Goal: Check status: Check status

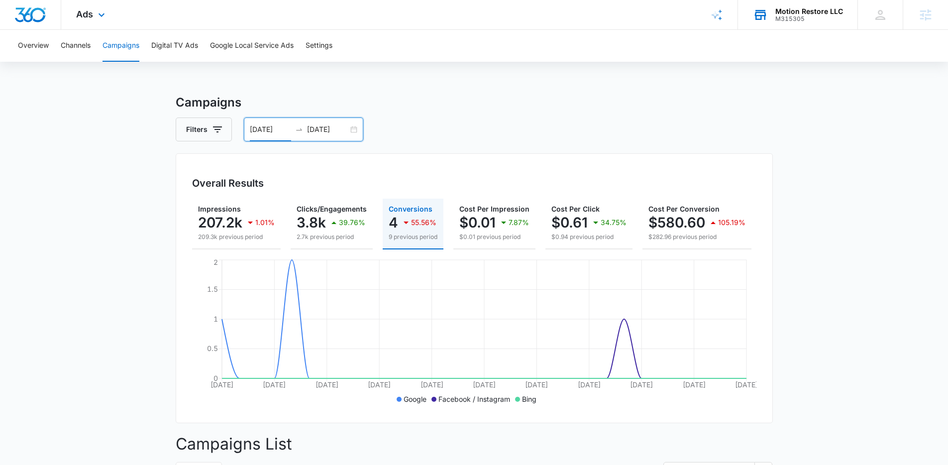
click at [781, 17] on div "M315305" at bounding box center [809, 18] width 68 height 7
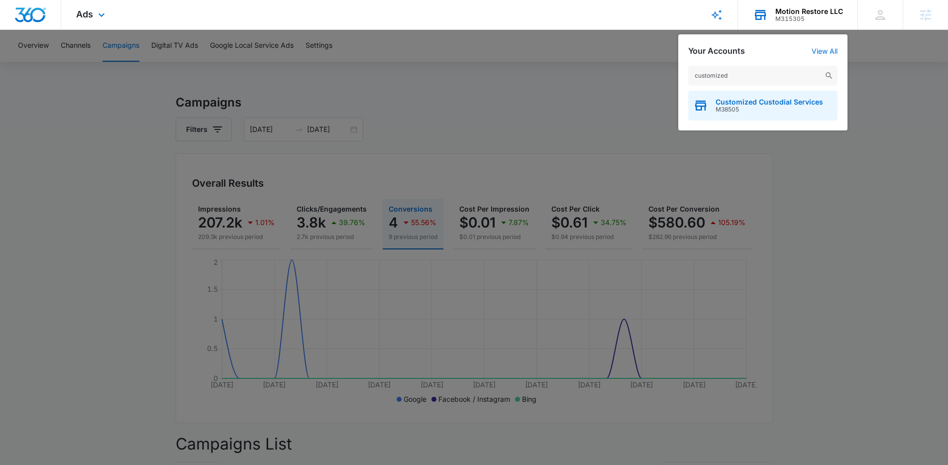
type input "customized"
click at [749, 102] on span "Customized Custodial Services" at bounding box center [768, 102] width 107 height 8
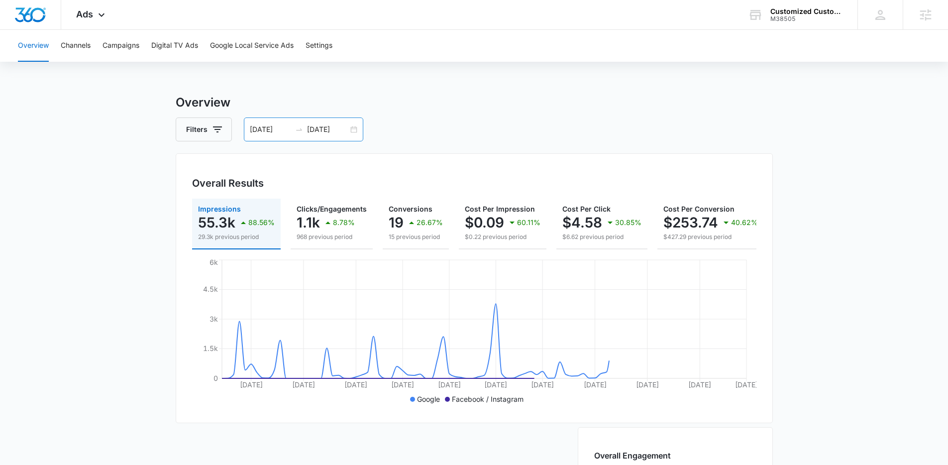
click at [275, 138] on div "[DATE] [DATE]" at bounding box center [303, 129] width 119 height 24
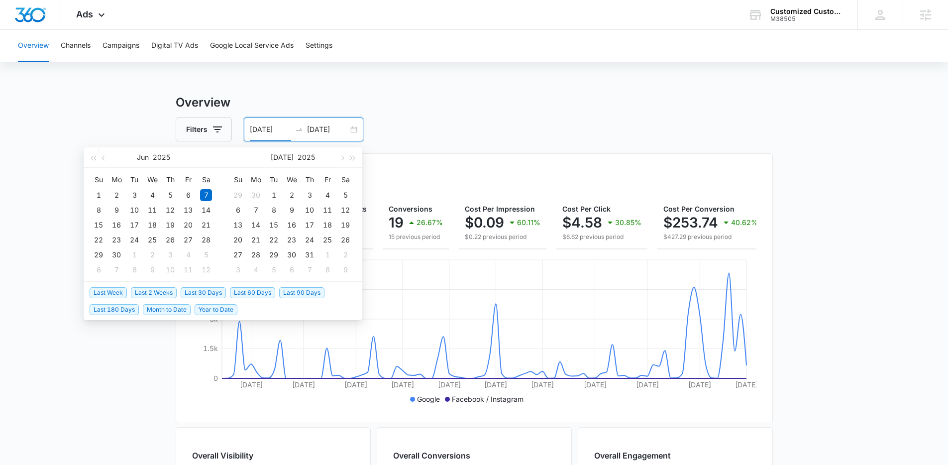
click at [190, 290] on span "Last 30 Days" at bounding box center [203, 292] width 45 height 11
type input "[DATE]"
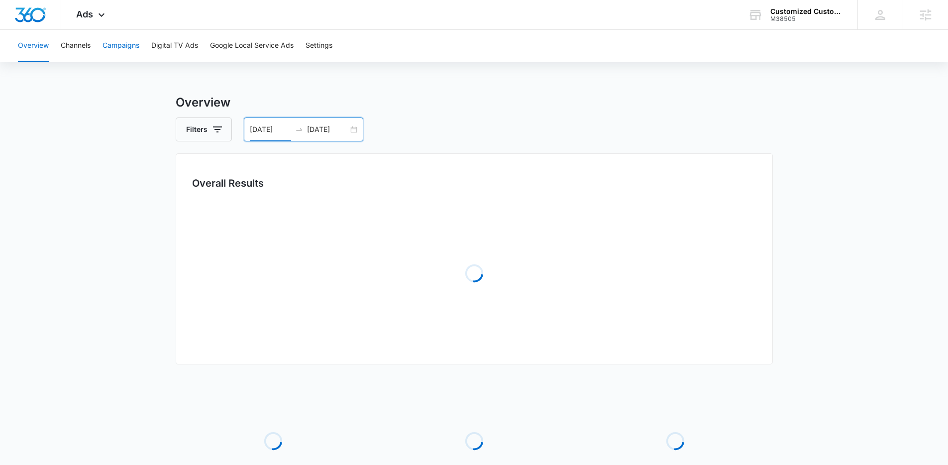
click at [133, 43] on button "Campaigns" at bounding box center [120, 46] width 37 height 32
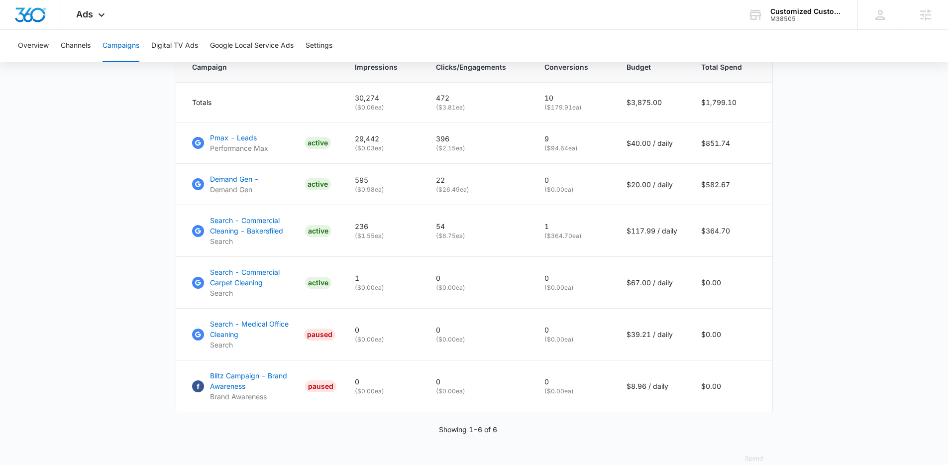
scroll to position [440, 0]
